Goal: Go to known website

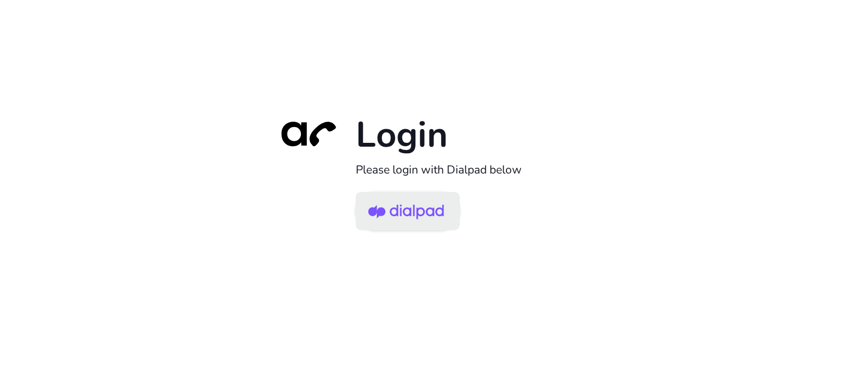
drag, startPoint x: 424, startPoint y: 219, endPoint x: 410, endPoint y: 219, distance: 13.7
click at [410, 219] on img at bounding box center [406, 213] width 76 height 36
click at [405, 216] on img at bounding box center [406, 213] width 76 height 36
click at [439, 204] on img at bounding box center [406, 213] width 76 height 36
